Goal: Task Accomplishment & Management: Complete application form

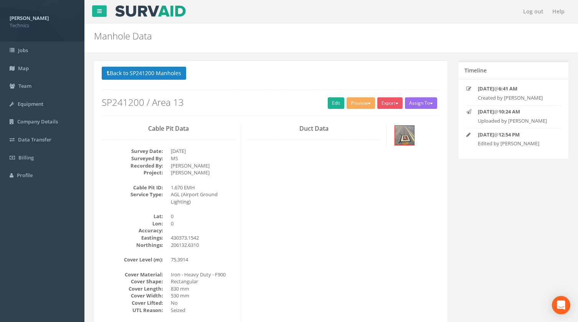
scroll to position [135, 0]
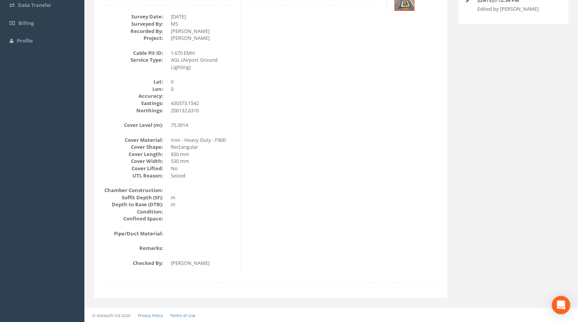
click at [357, 97] on div "Cable Pit Data Survey Date: [DATE] Surveyed By: MS Recorded By: [PERSON_NAME] P…" at bounding box center [270, 132] width 349 height 286
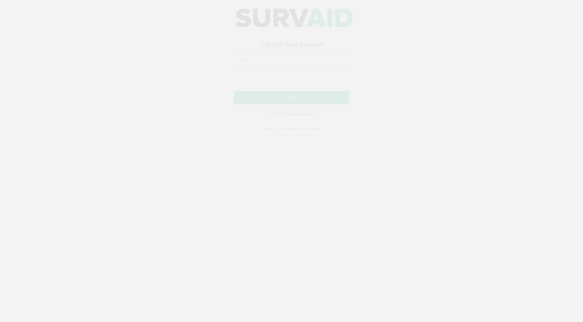
type input "[PERSON_NAME][EMAIL_ADDRESS][PERSON_NAME][DOMAIN_NAME]"
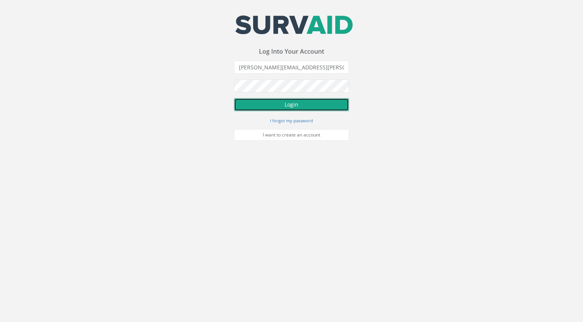
click at [295, 105] on button "Login" at bounding box center [291, 104] width 115 height 13
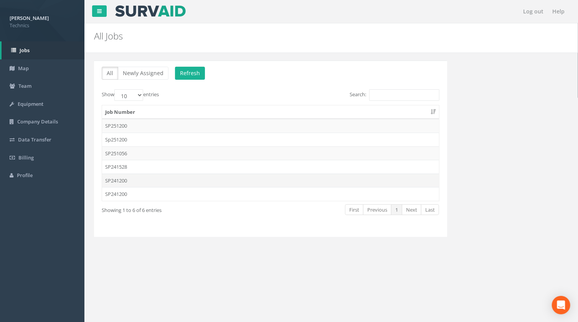
click at [119, 182] on td "SP241200" at bounding box center [270, 181] width 337 height 14
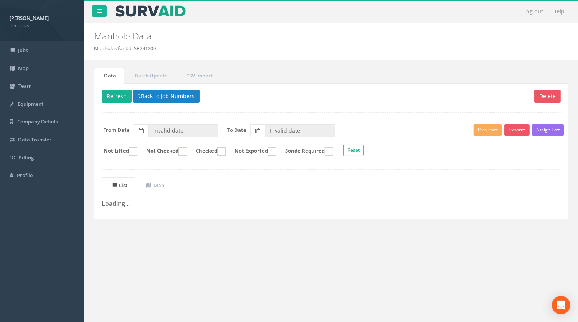
click at [169, 238] on div "Data Batch Update CSV Import Delete Refresh Back to Job Numbers Assign To No Co…" at bounding box center [331, 152] width 482 height 184
click at [176, 96] on button "Back to Job Numbers" at bounding box center [166, 96] width 67 height 13
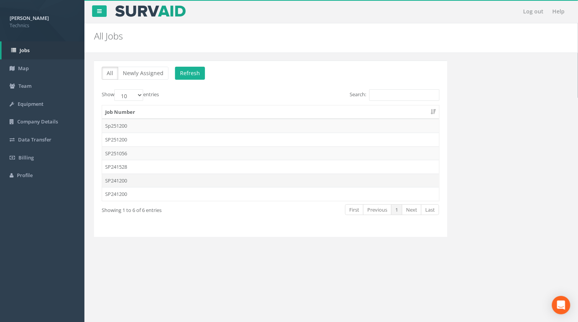
click at [115, 181] on td "SP241200" at bounding box center [270, 181] width 337 height 14
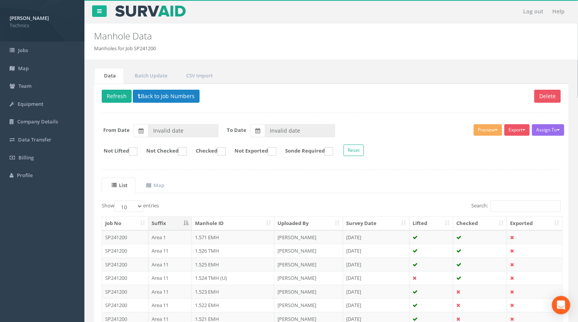
type input "[DATE]"
click at [507, 206] on input "Search:" at bounding box center [525, 207] width 70 height 12
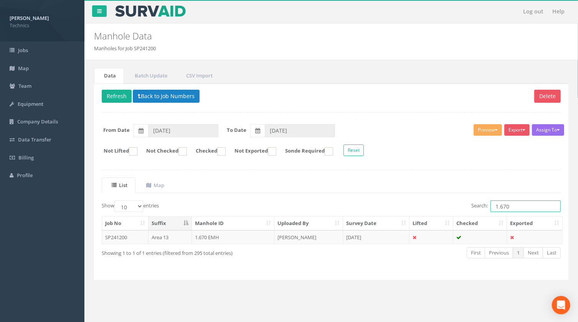
click at [514, 208] on input "1.670" at bounding box center [525, 207] width 70 height 12
type input "1.671"
click at [205, 238] on td "1.671 UMH" at bounding box center [233, 238] width 83 height 14
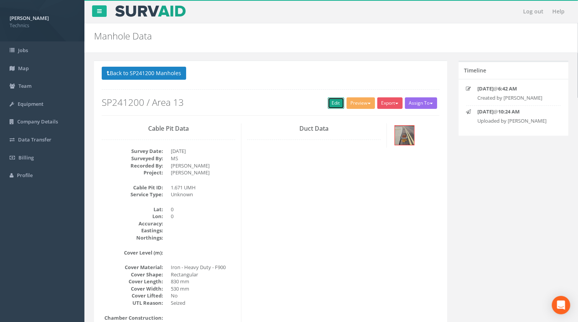
click at [339, 106] on link "Edit" at bounding box center [336, 103] width 17 height 12
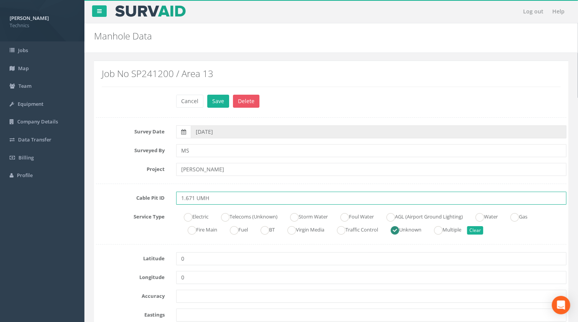
click at [200, 199] on input "1.671 UMH" at bounding box center [371, 198] width 390 height 13
type input "1.671 EMH"
click at [395, 219] on ins at bounding box center [390, 217] width 8 height 8
radio input "true"
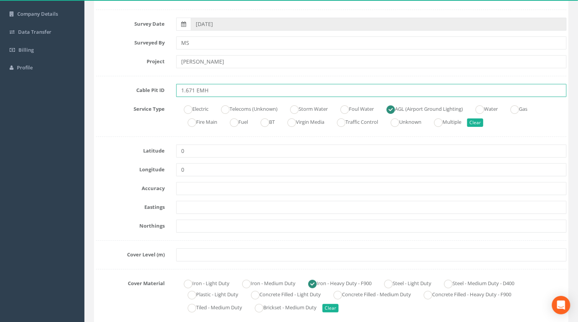
scroll to position [139, 0]
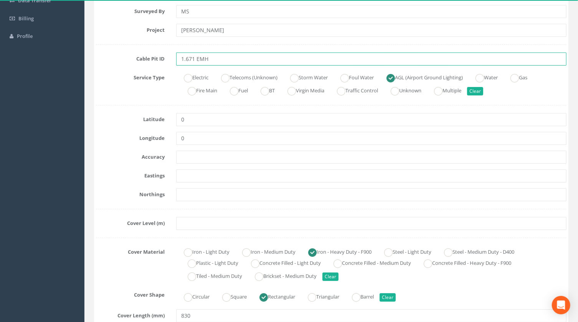
type input "1.671 EMH"
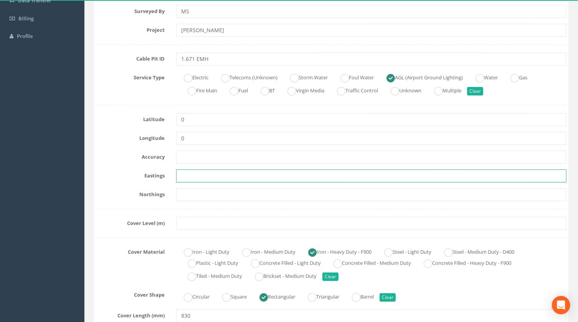
click at [191, 176] on input "text" at bounding box center [371, 176] width 390 height 13
paste input "430376.9450"
type input "430376.9450"
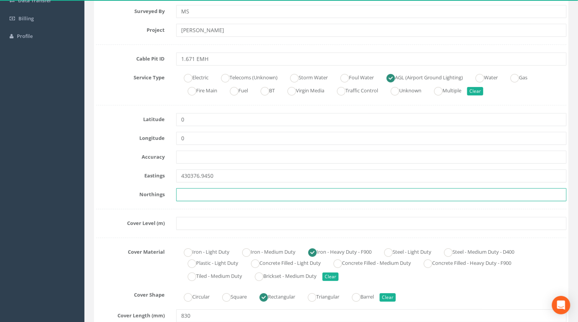
click at [184, 195] on input "text" at bounding box center [371, 194] width 390 height 13
paste input "206111.9810"
type input "206111.9810"
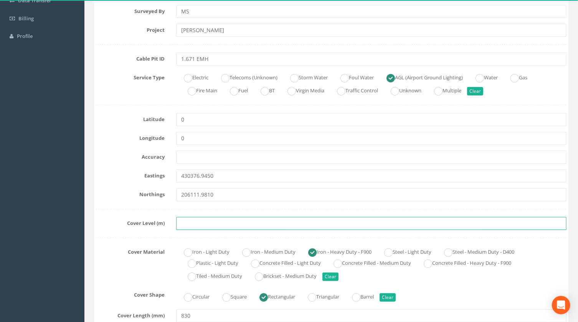
click at [198, 226] on input "text" at bounding box center [371, 223] width 390 height 13
paste input "206111.9810"
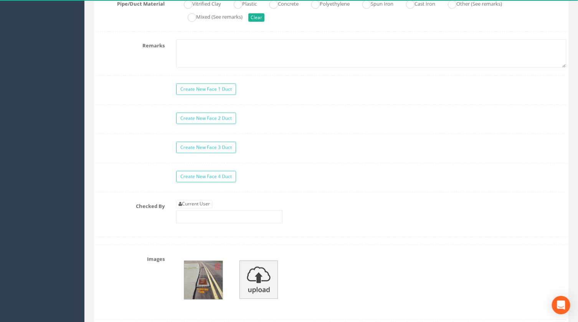
scroll to position [663, 0]
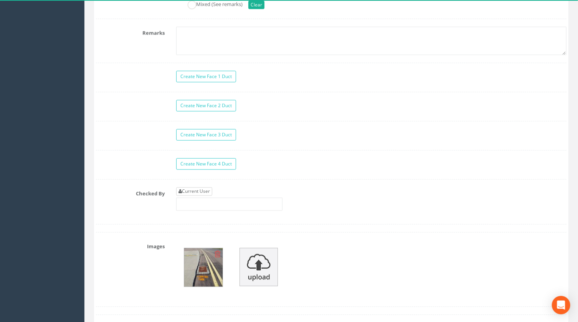
type input "206111.9810"
click at [209, 191] on link "Current User" at bounding box center [194, 192] width 36 height 8
type input "[PERSON_NAME]"
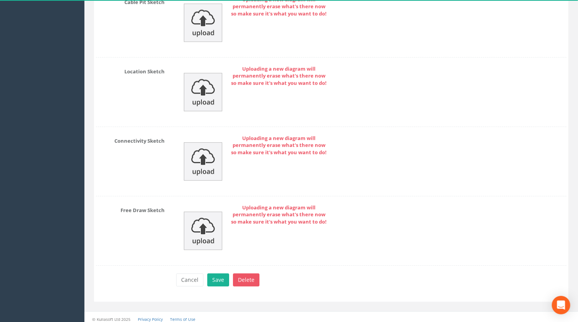
scroll to position [1159, 0]
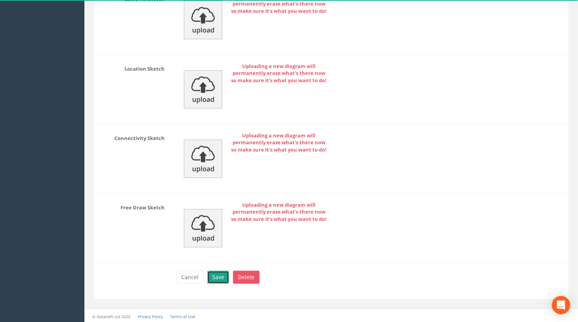
click at [218, 274] on button "Save" at bounding box center [218, 277] width 22 height 13
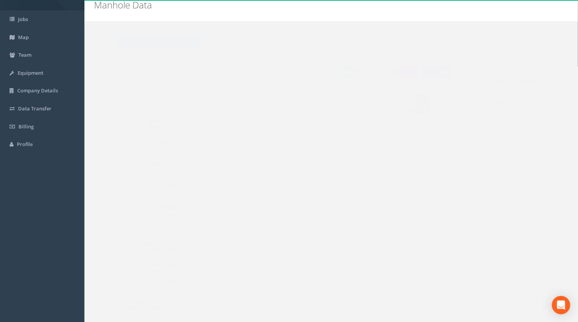
scroll to position [0, 0]
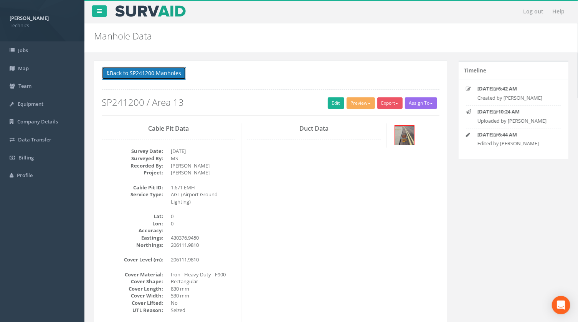
click at [155, 74] on button "Back to SP241200 Manholes" at bounding box center [144, 73] width 84 height 13
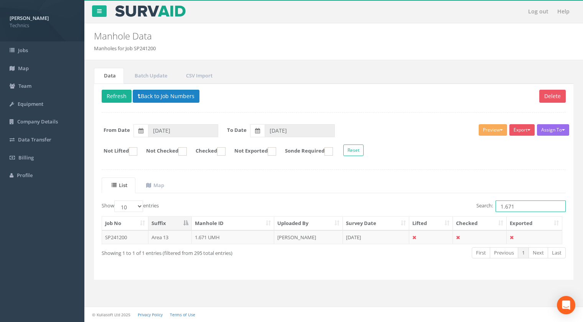
click at [520, 206] on input "1.671" at bounding box center [531, 207] width 70 height 12
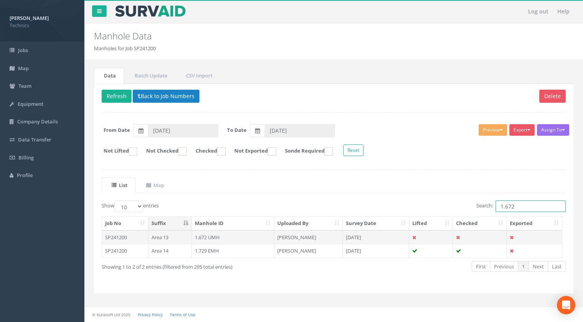
type input "1.672"
click at [205, 236] on td "1.672 UMH" at bounding box center [233, 238] width 83 height 14
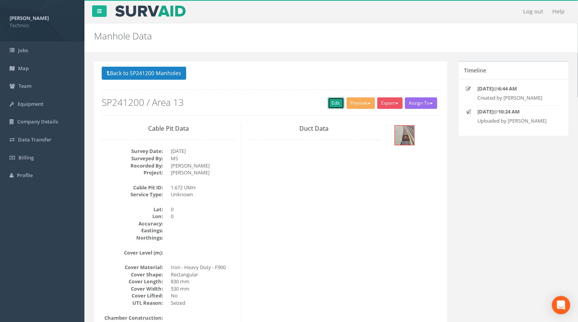
click at [329, 102] on link "Edit" at bounding box center [336, 103] width 17 height 12
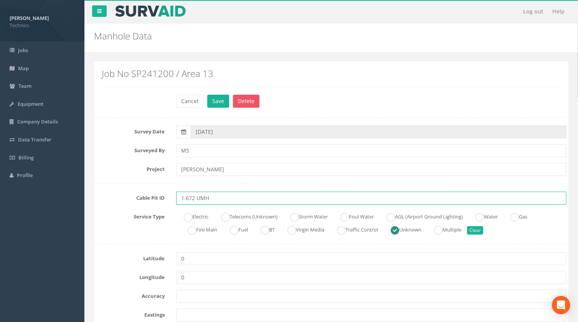
click at [198, 197] on input "1.672 UMH" at bounding box center [371, 198] width 390 height 13
type input "1.672 EMH"
click at [395, 217] on ins at bounding box center [390, 217] width 8 height 8
radio input "true"
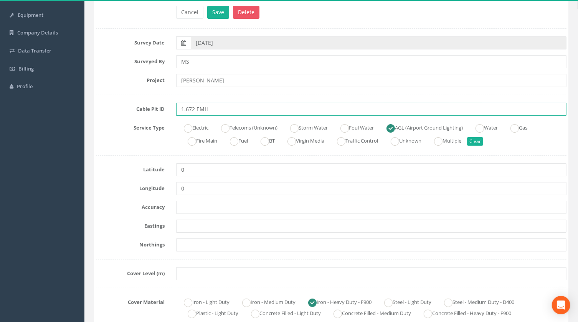
scroll to position [104, 0]
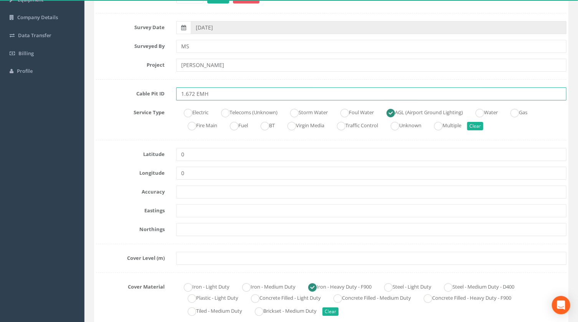
type input "1.672 EMH"
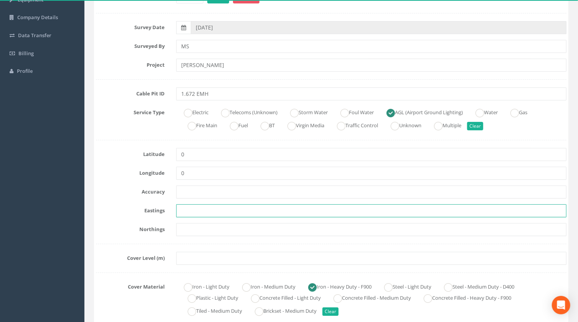
click at [187, 211] on input "text" at bounding box center [371, 211] width 390 height 13
paste input "430377.1840"
type input "430377.1840"
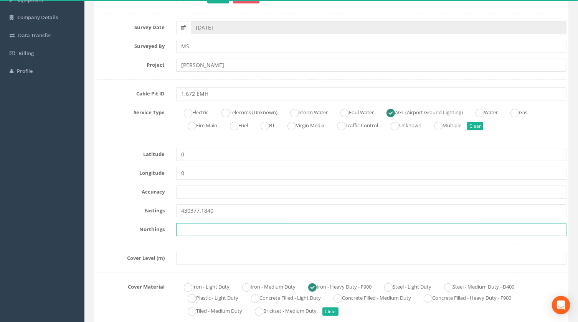
click at [186, 229] on input "text" at bounding box center [371, 229] width 390 height 13
paste input "206092.4100"
type input "206092.4100"
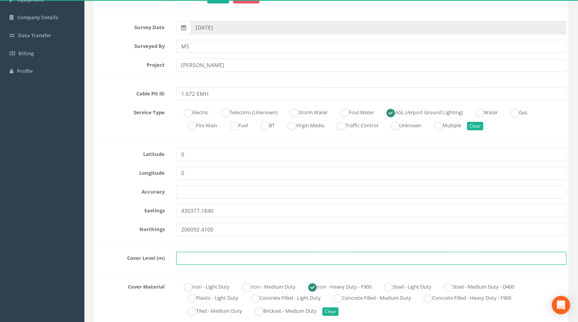
click at [191, 259] on input "text" at bounding box center [371, 258] width 390 height 13
paste input "75.4169"
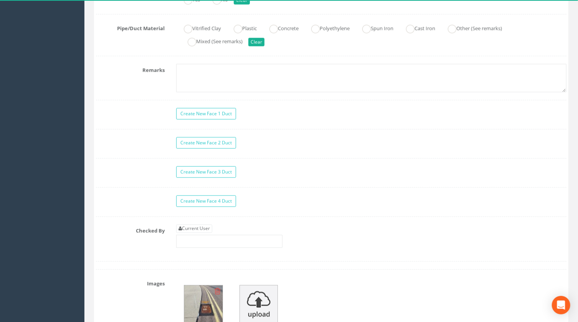
scroll to position [628, 0]
type input "75.4169"
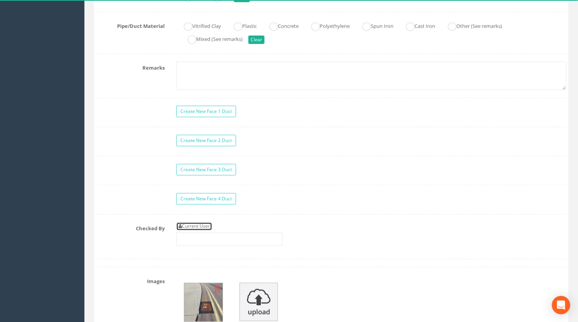
click at [209, 226] on link "Current User" at bounding box center [194, 227] width 36 height 8
type input "[PERSON_NAME]"
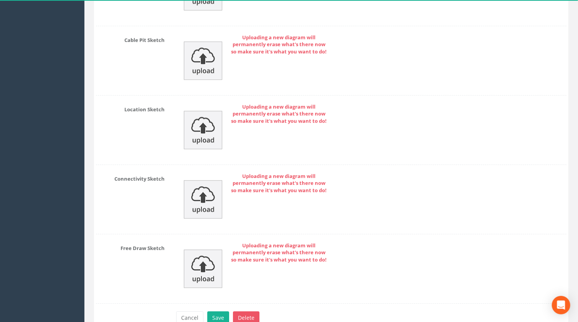
scroll to position [1159, 0]
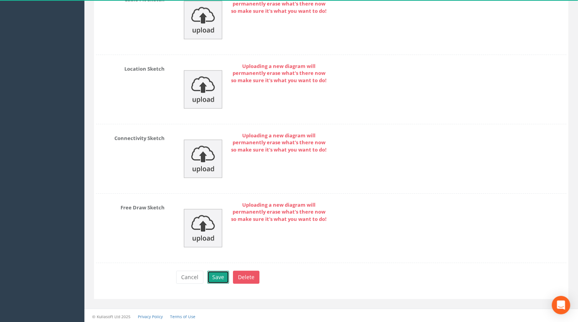
click at [218, 276] on button "Save" at bounding box center [218, 277] width 22 height 13
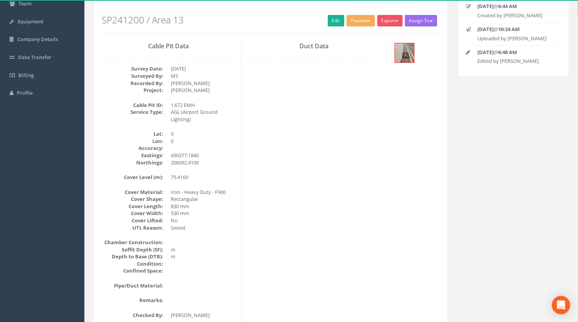
scroll to position [0, 0]
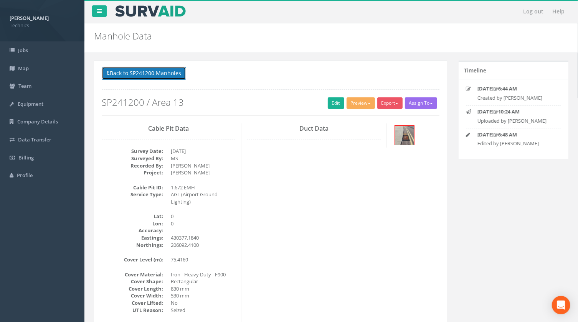
click at [158, 75] on button "Back to SP241200 Manholes" at bounding box center [144, 73] width 84 height 13
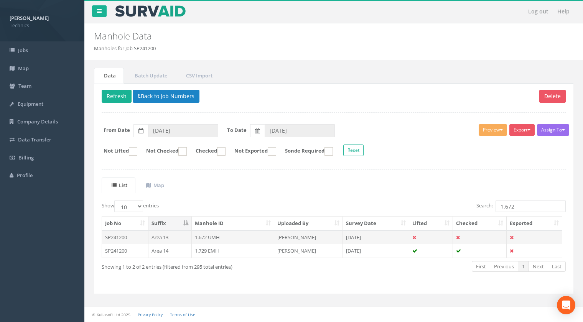
click at [197, 238] on td "1.672 UMH" at bounding box center [233, 238] width 83 height 14
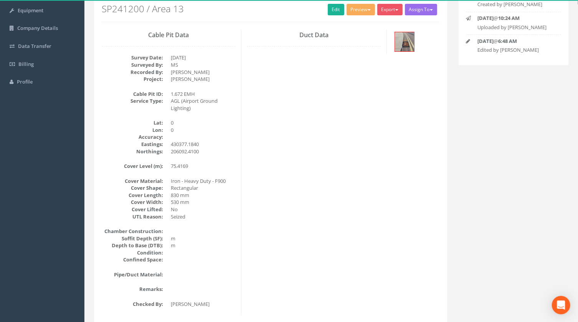
scroll to position [30, 0]
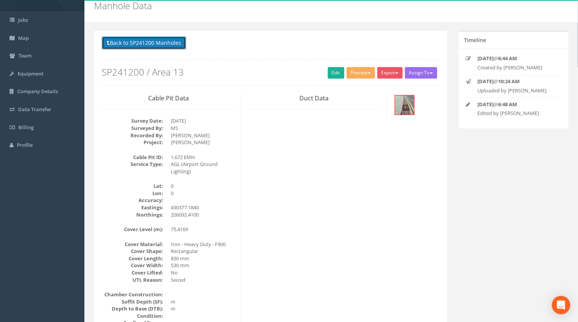
click at [160, 45] on button "Back to SP241200 Manholes" at bounding box center [144, 42] width 84 height 13
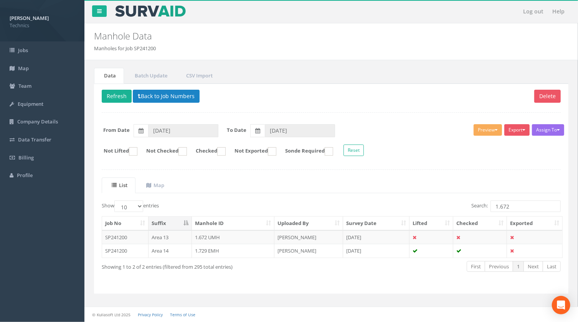
scroll to position [0, 0]
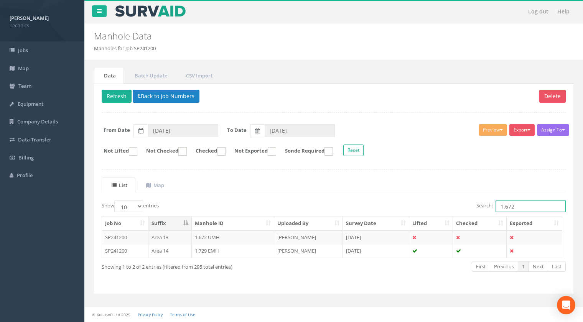
click at [514, 206] on input "1.672" at bounding box center [531, 207] width 70 height 12
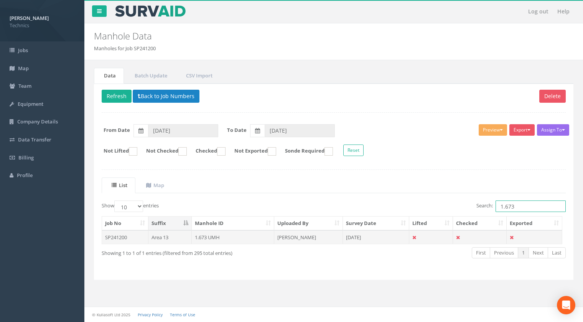
type input "1.673"
click at [201, 237] on td "1.673 UMH" at bounding box center [233, 238] width 83 height 14
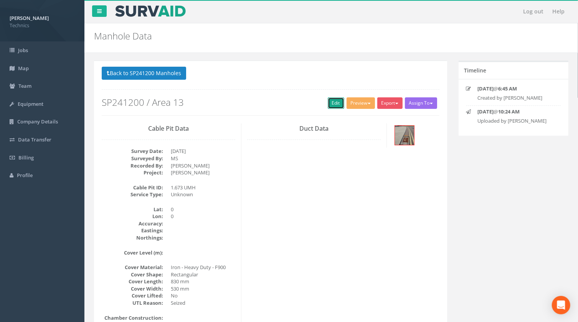
click at [337, 104] on link "Edit" at bounding box center [336, 103] width 17 height 12
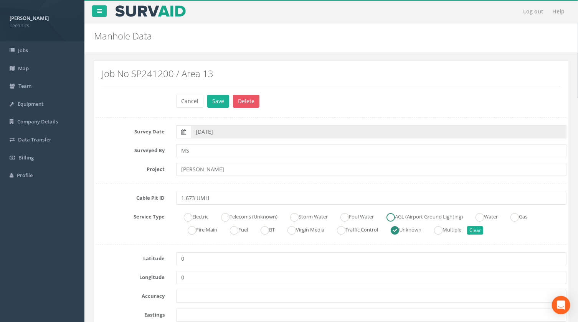
click at [395, 218] on ins at bounding box center [390, 217] width 8 height 8
radio input "true"
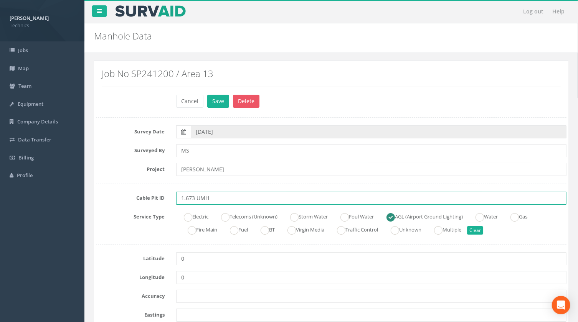
click at [199, 198] on input "1.673 UMH" at bounding box center [371, 198] width 390 height 13
type input "1.673 EMH"
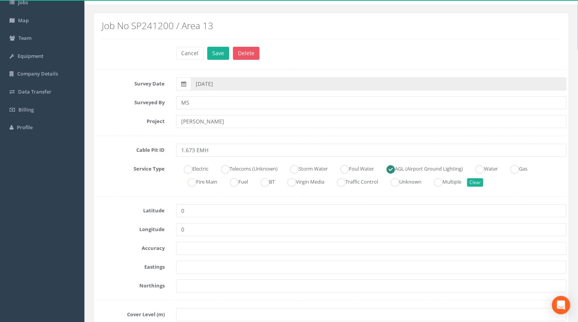
scroll to position [69, 0]
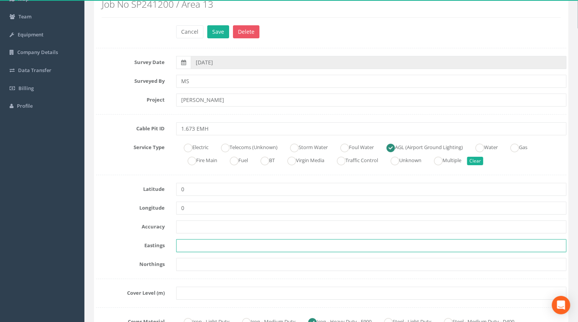
click at [194, 245] on input "text" at bounding box center [371, 245] width 390 height 13
paste input "430373.3363"
type input "430373.3363"
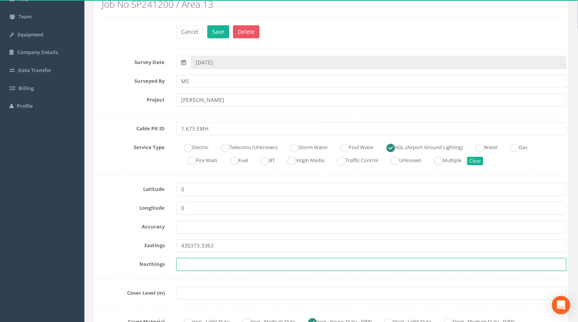
click at [188, 265] on input "text" at bounding box center [371, 264] width 390 height 13
paste input "206072.5607"
type input "206072.5607"
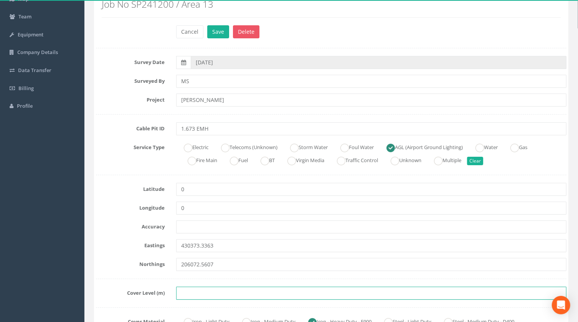
click at [202, 294] on input "text" at bounding box center [371, 293] width 390 height 13
paste input "75.4333"
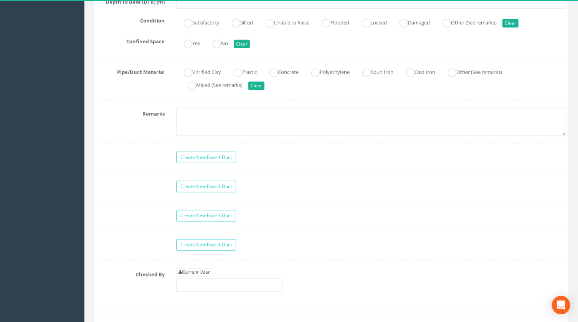
scroll to position [593, 0]
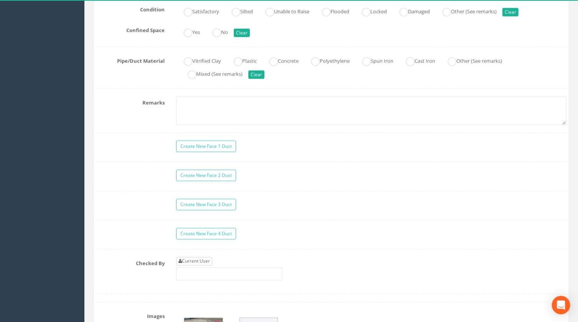
type input "75.4333"
click at [198, 259] on link "Current User" at bounding box center [194, 262] width 36 height 8
type input "[PERSON_NAME]"
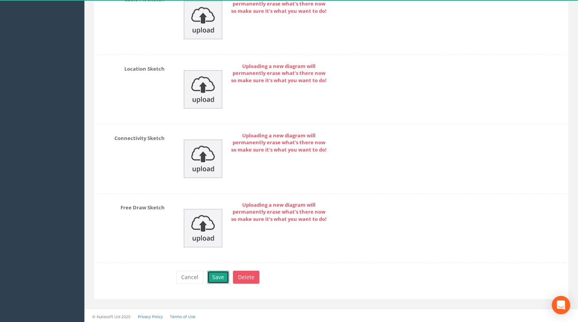
click at [216, 275] on button "Save" at bounding box center [218, 277] width 22 height 13
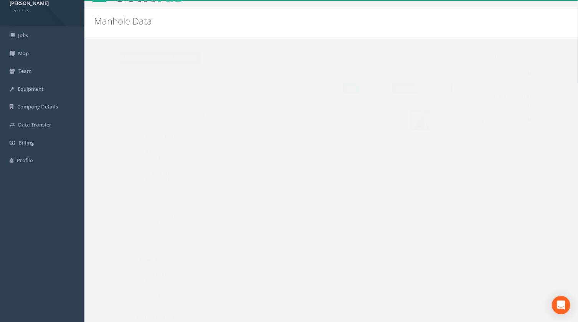
scroll to position [0, 0]
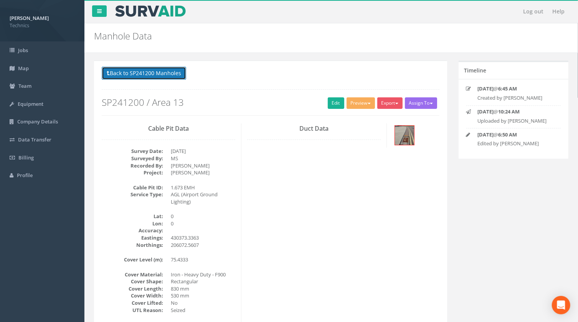
click at [166, 73] on button "Back to SP241200 Manholes" at bounding box center [144, 73] width 84 height 13
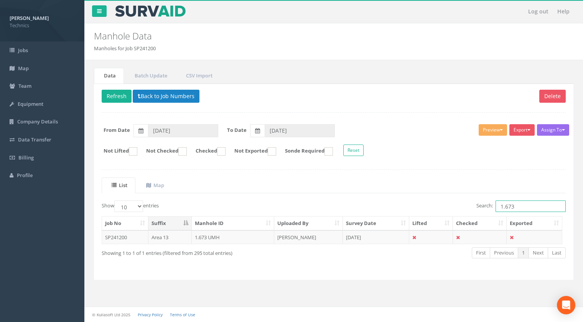
click at [518, 206] on input "1.673" at bounding box center [531, 207] width 70 height 12
type input "1.674"
click at [209, 238] on td "1.674 UMH" at bounding box center [233, 238] width 83 height 14
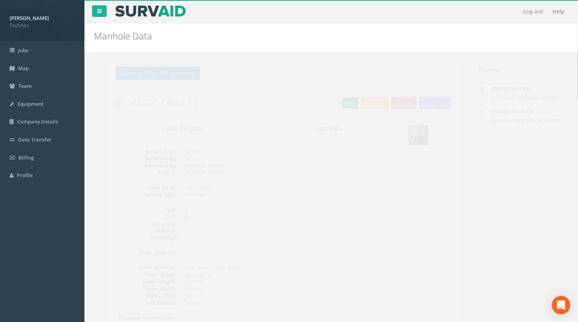
click at [334, 107] on link "Edit" at bounding box center [336, 103] width 17 height 12
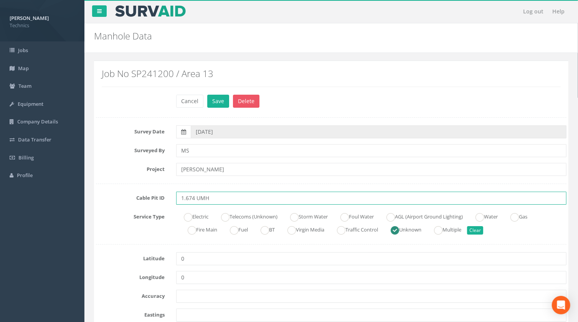
click at [200, 198] on input "1.674 UMH" at bounding box center [371, 198] width 390 height 13
type input "1.674 EMH"
click at [395, 220] on ins at bounding box center [390, 217] width 8 height 8
radio input "true"
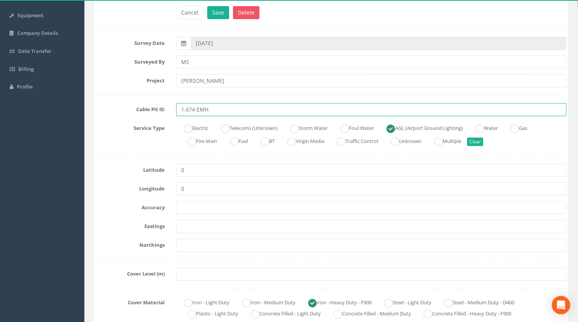
scroll to position [104, 0]
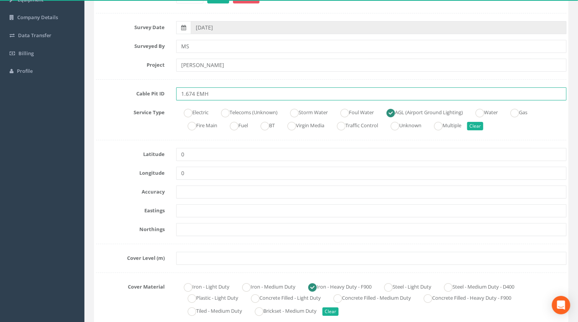
type input "1.674 EMH"
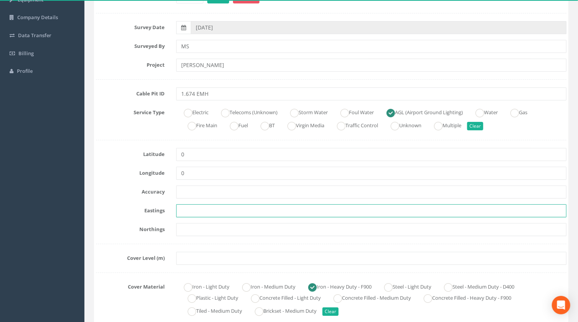
click at [188, 211] on input "text" at bounding box center [371, 211] width 390 height 13
paste input "430366.0815"
type input "430366.0815"
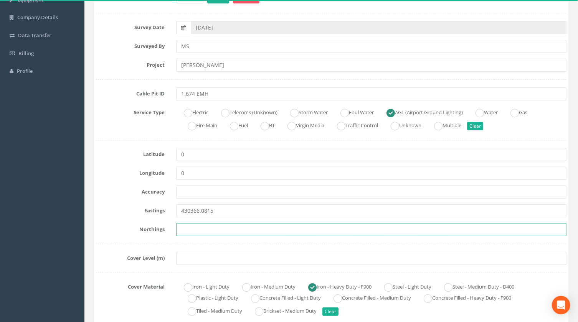
click at [195, 229] on input "text" at bounding box center [371, 229] width 390 height 13
paste input "206053.8274"
type input "206053.8274"
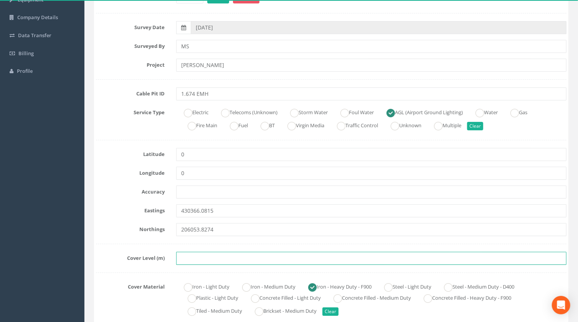
click at [210, 260] on input "text" at bounding box center [371, 258] width 390 height 13
paste input "75.4330"
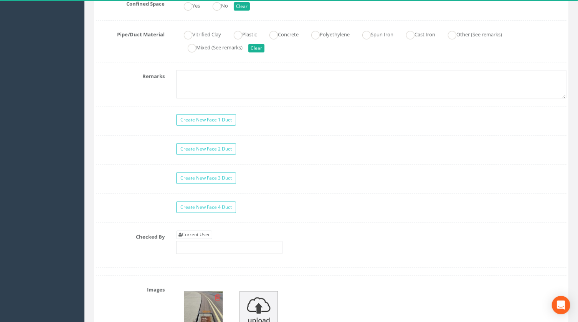
scroll to position [628, 0]
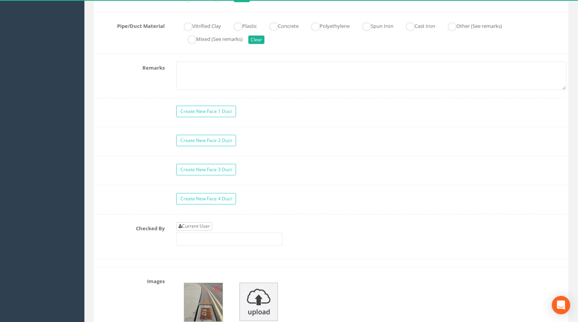
type input "75.4330"
click at [190, 226] on link "Current User" at bounding box center [194, 227] width 36 height 8
type input "[PERSON_NAME]"
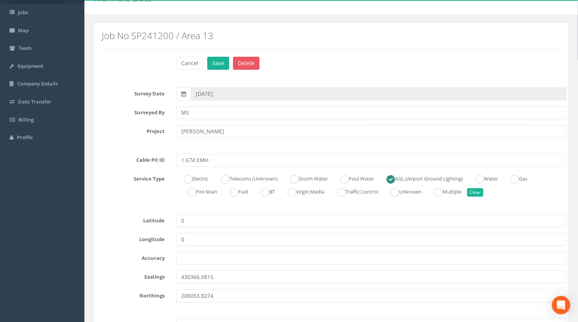
scroll to position [0, 0]
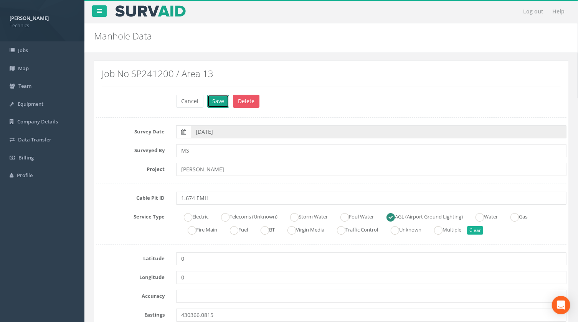
click at [218, 104] on button "Save" at bounding box center [218, 101] width 22 height 13
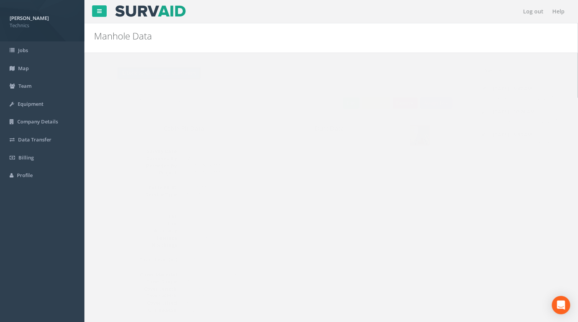
click at [176, 78] on button "Back to SP241200 Manholes" at bounding box center [144, 73] width 84 height 13
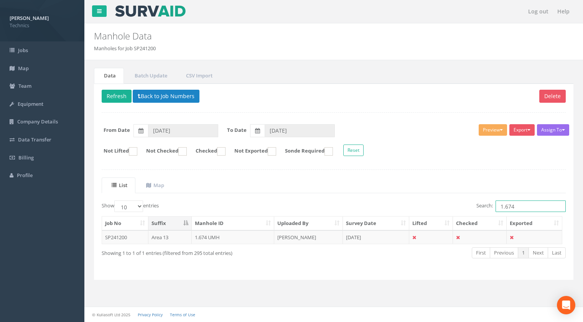
click at [520, 204] on input "1.674" at bounding box center [531, 207] width 70 height 12
type input "1.675"
click at [210, 238] on td "1.675 UMH" at bounding box center [233, 238] width 83 height 14
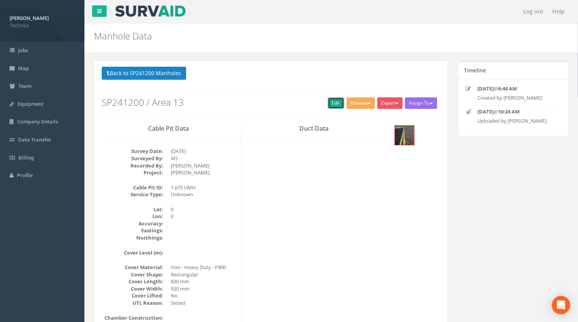
click at [330, 104] on link "Edit" at bounding box center [336, 103] width 17 height 12
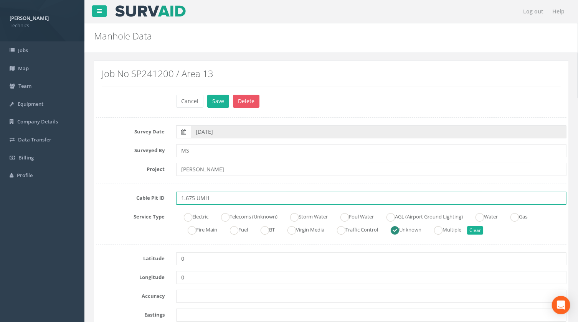
click at [201, 198] on input "1.675 UMH" at bounding box center [371, 198] width 390 height 13
type input "1.675 EMH"
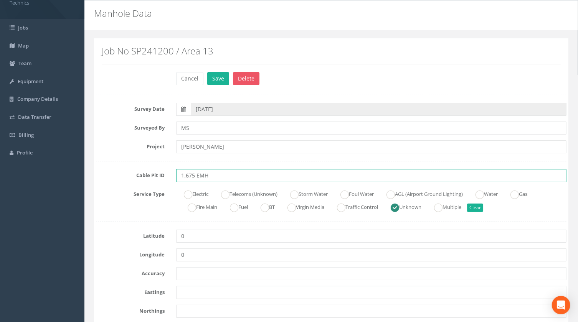
scroll to position [35, 0]
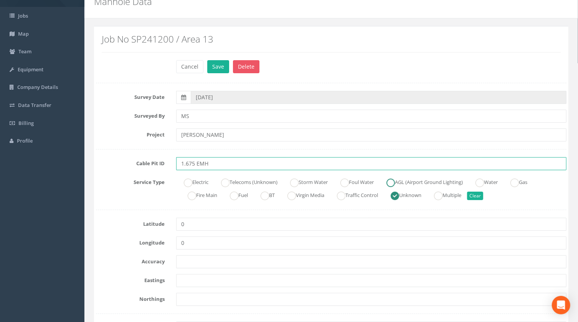
click at [395, 184] on ins at bounding box center [390, 183] width 8 height 8
radio input "true"
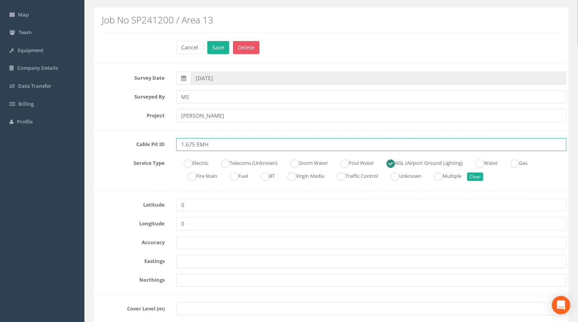
scroll to position [69, 0]
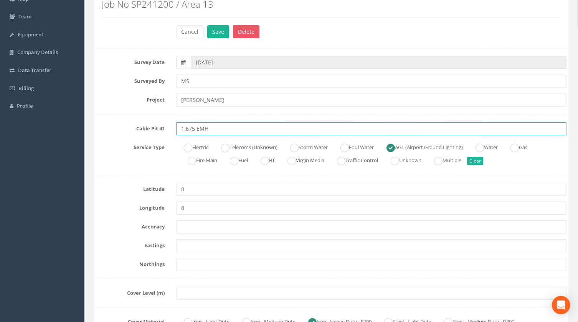
type input "1.675 EMH"
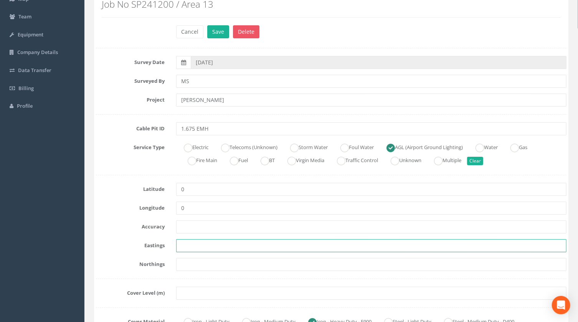
click at [195, 248] on input "text" at bounding box center [371, 245] width 390 height 13
paste input "430355.4371"
type input "430355.4371"
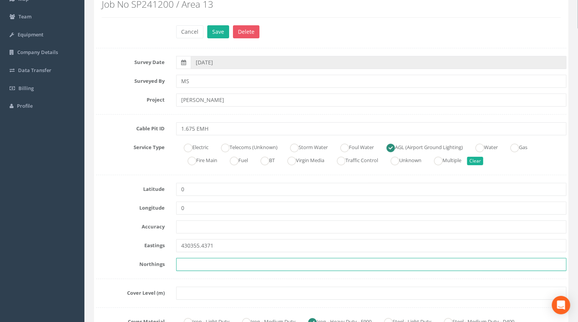
click at [214, 264] on input "text" at bounding box center [371, 264] width 390 height 13
paste input "206036.6028"
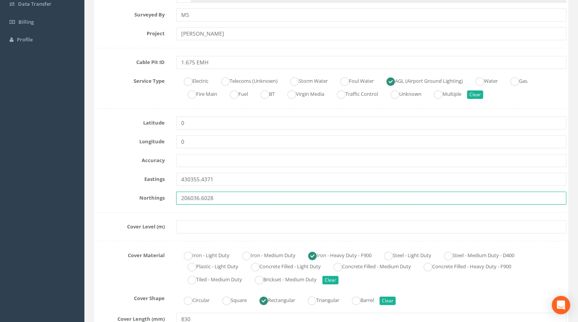
scroll to position [139, 0]
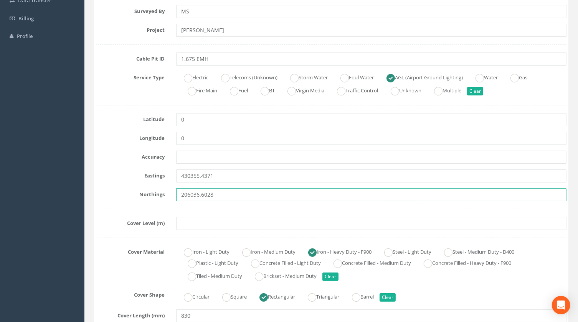
type input "206036.6028"
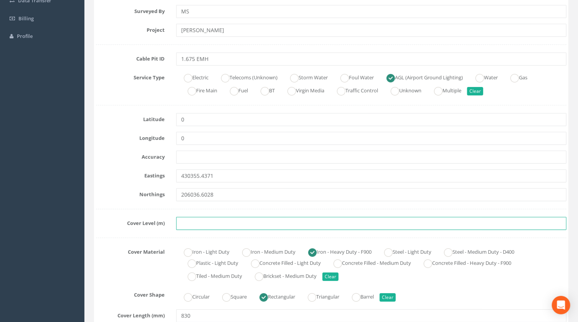
click at [195, 223] on input "text" at bounding box center [371, 223] width 390 height 13
paste input "75.4235"
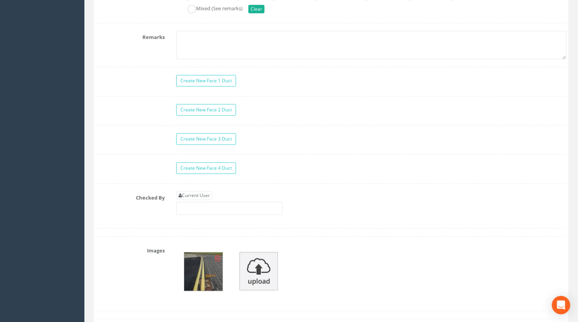
scroll to position [663, 0]
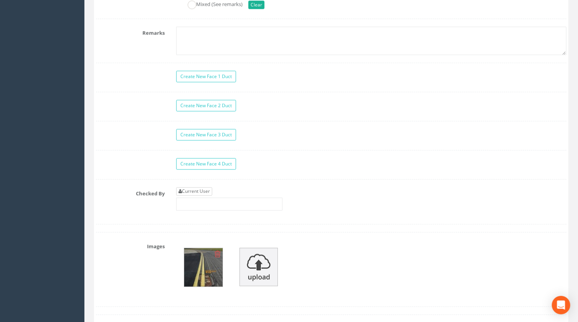
type input "75.4235"
click at [201, 190] on link "Current User" at bounding box center [194, 192] width 36 height 8
type input "[PERSON_NAME]"
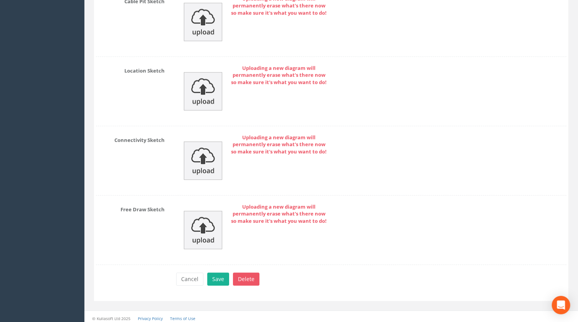
scroll to position [1159, 0]
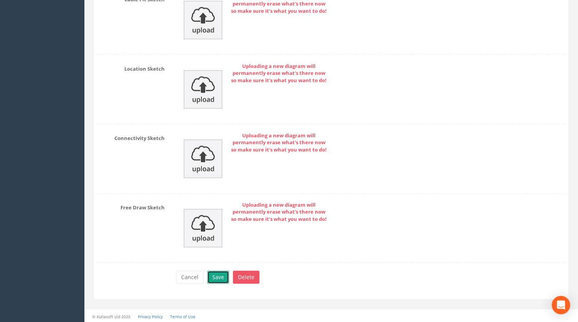
click at [215, 277] on button "Save" at bounding box center [218, 277] width 22 height 13
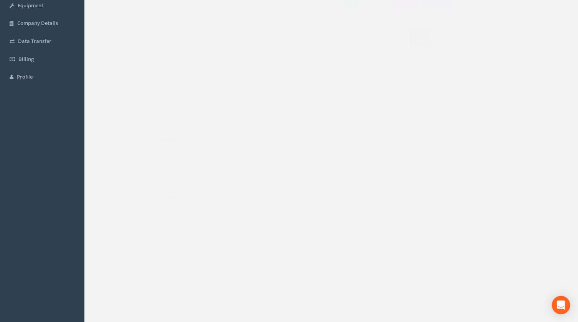
scroll to position [0, 0]
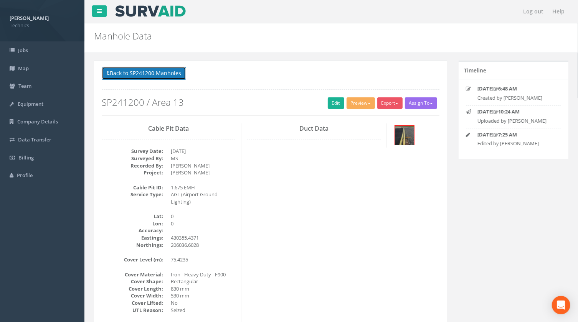
click at [175, 74] on button "Back to SP241200 Manholes" at bounding box center [144, 73] width 84 height 13
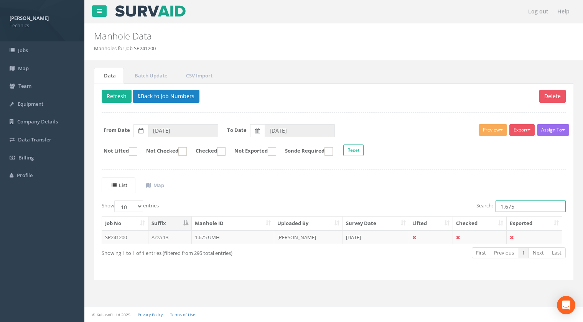
click at [514, 207] on input "1.675" at bounding box center [531, 207] width 70 height 12
type input "1.676"
click at [207, 238] on td "1.676 UMH" at bounding box center [233, 238] width 83 height 14
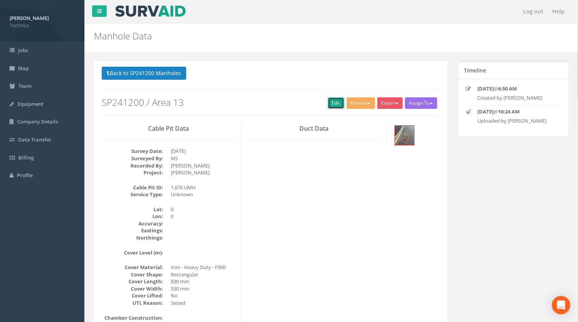
click at [332, 106] on link "Edit" at bounding box center [336, 103] width 17 height 12
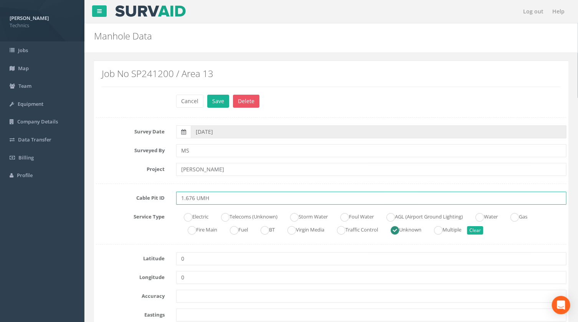
click at [200, 198] on input "1.676 UMH" at bounding box center [371, 198] width 390 height 13
type input "1.676 EMH"
click at [395, 217] on ins at bounding box center [390, 217] width 8 height 8
radio input "true"
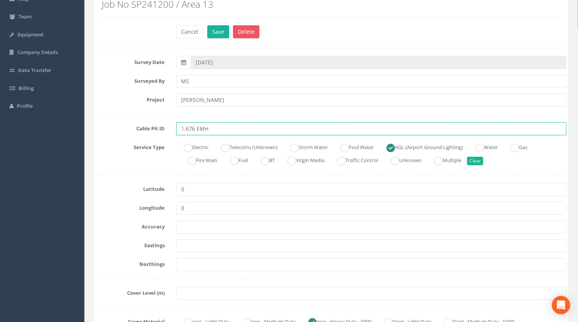
scroll to position [104, 0]
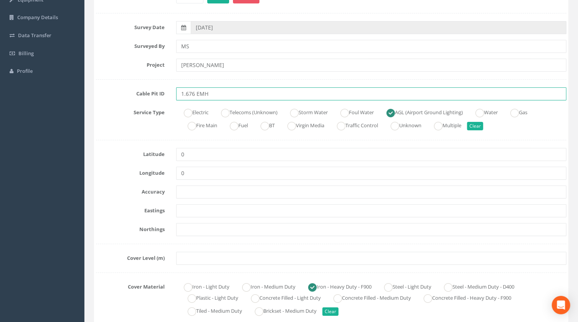
type input "1.676 EMH"
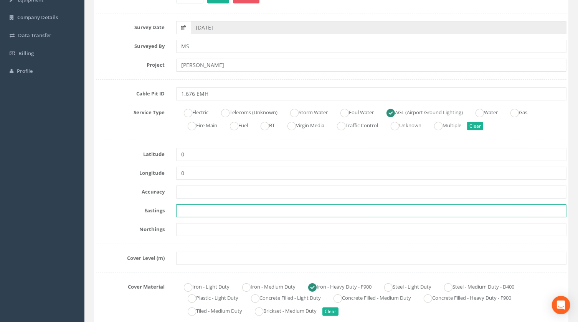
click at [217, 211] on input "text" at bounding box center [371, 211] width 390 height 13
paste input "430340.2727"
type input "430340.2727"
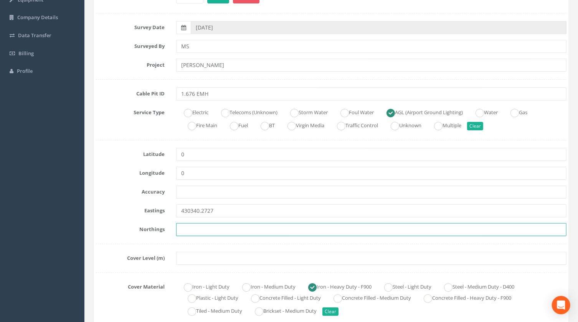
click at [180, 232] on input "text" at bounding box center [371, 229] width 390 height 13
paste input "206022.0336"
type input "206022.0336"
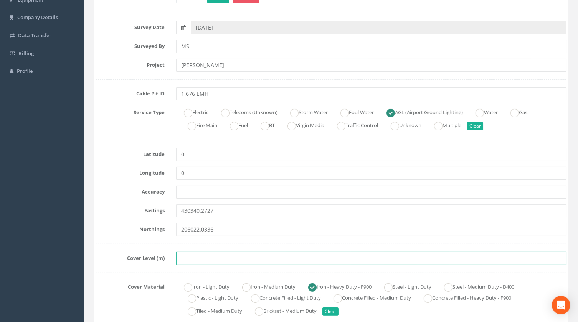
click at [200, 259] on input "text" at bounding box center [371, 258] width 390 height 13
paste input "75.4888"
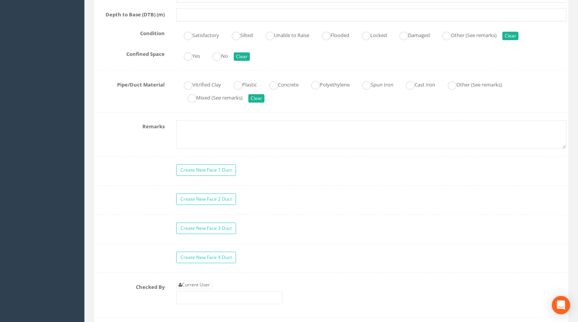
scroll to position [628, 0]
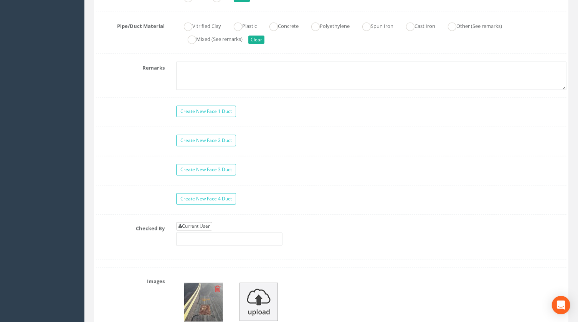
type input "75.4888"
click at [202, 227] on link "Current User" at bounding box center [194, 227] width 36 height 8
type input "[PERSON_NAME]"
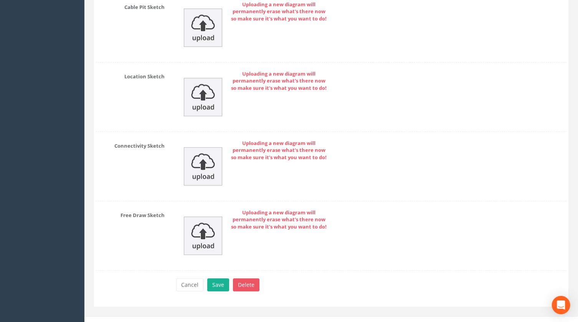
scroll to position [1159, 0]
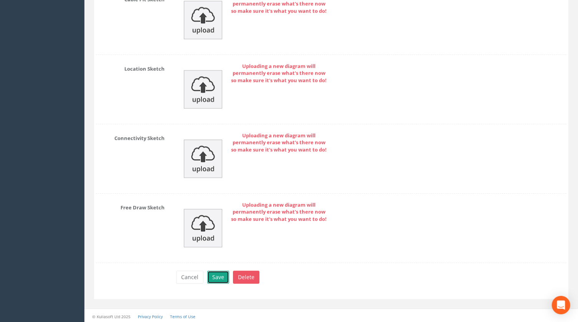
click at [218, 276] on button "Save" at bounding box center [218, 277] width 22 height 13
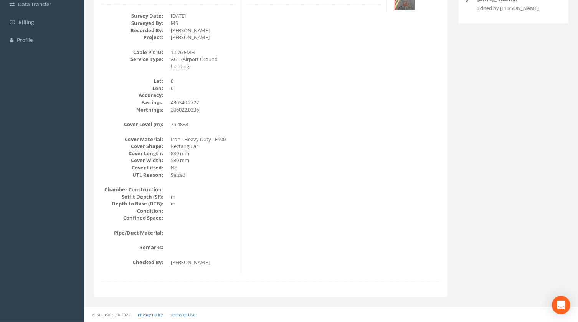
scroll to position [135, 0]
